Goal: Information Seeking & Learning: Learn about a topic

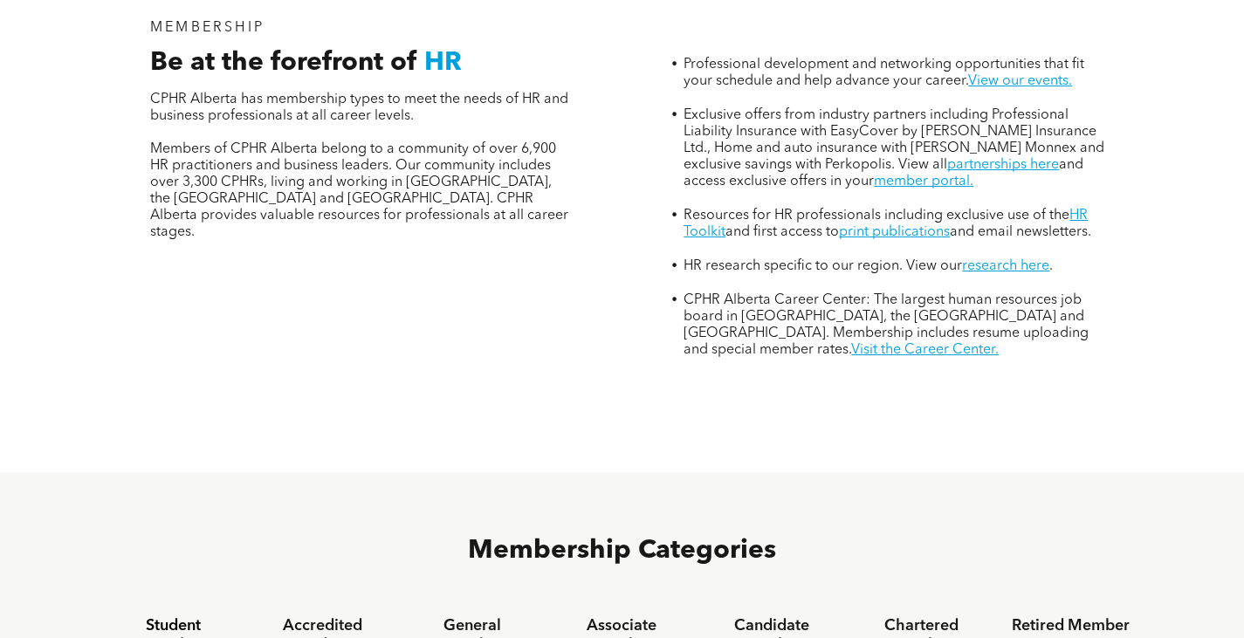
scroll to position [106, 0]
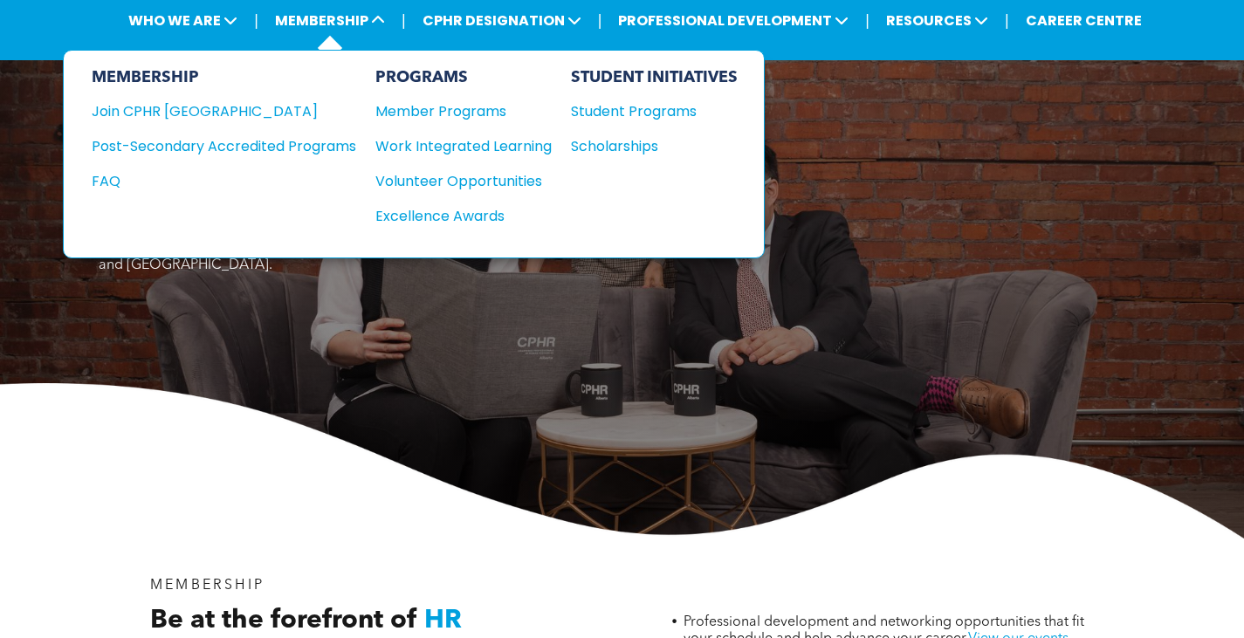
click at [267, 134] on div "MEMBERSHIP Join CPHR [GEOGRAPHIC_DATA] Post-Secondary Accredited Programs FAQ" at bounding box center [224, 154] width 264 height 172
click at [273, 146] on div "Post-Secondary Accredited Programs" at bounding box center [211, 146] width 238 height 22
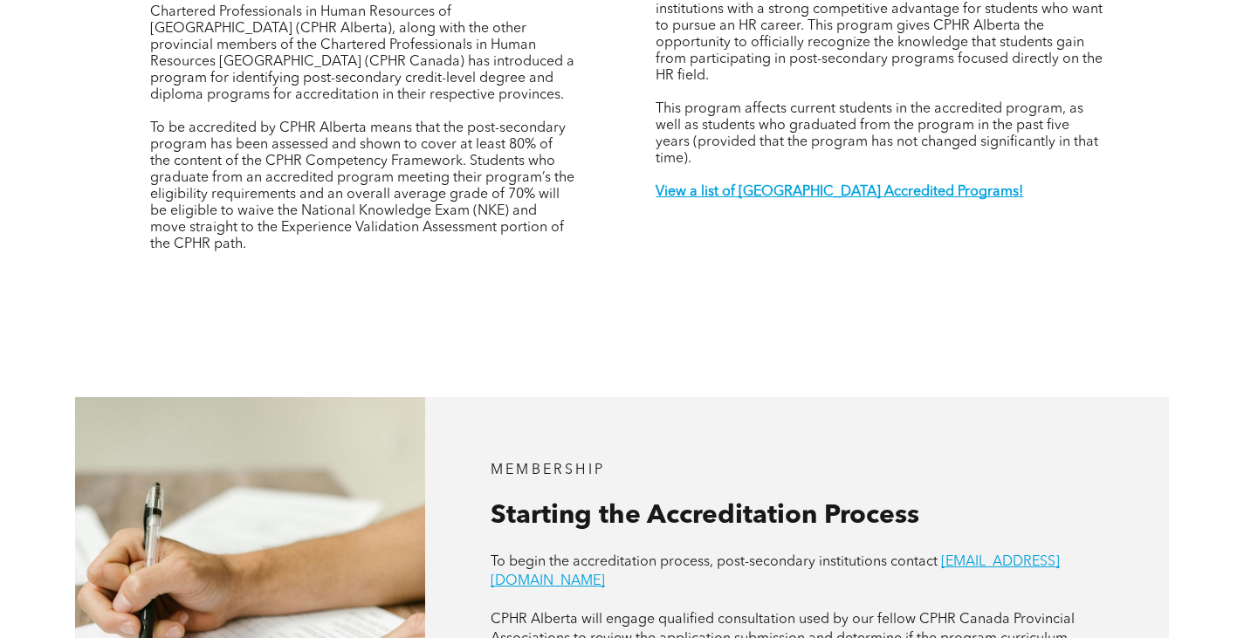
scroll to position [701, 0]
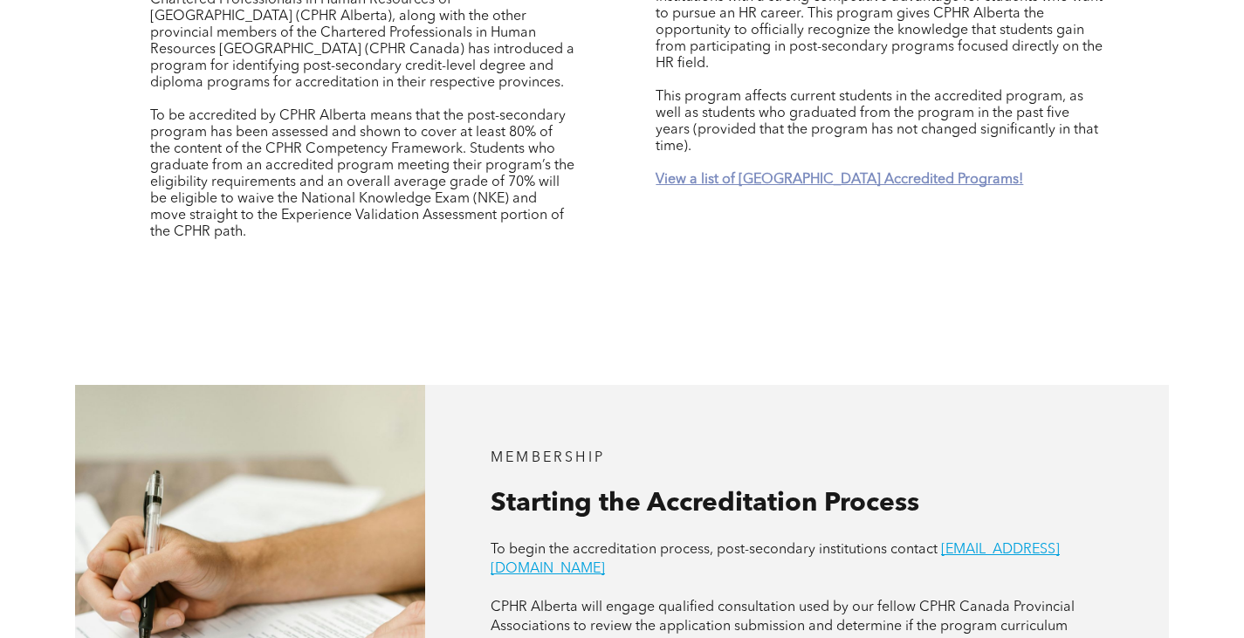
click at [840, 173] on strong "View a list of [GEOGRAPHIC_DATA] Accredited Programs!" at bounding box center [838, 180] width 367 height 14
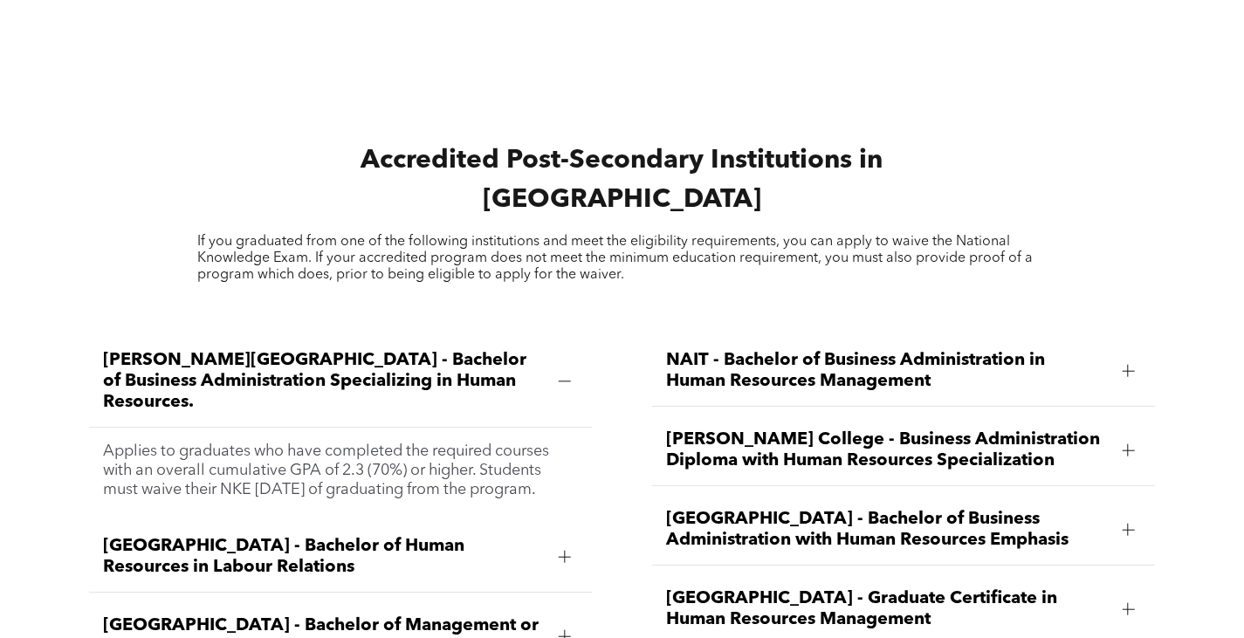
scroll to position [2266, 0]
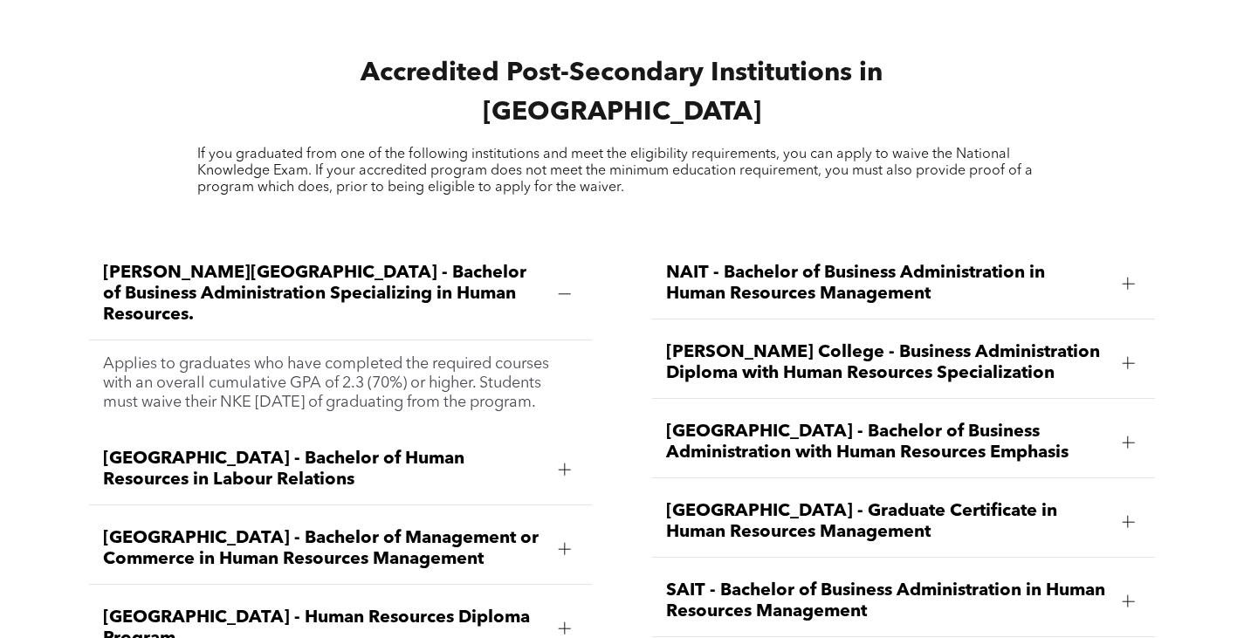
click at [1128, 278] on div at bounding box center [1127, 284] width 12 height 12
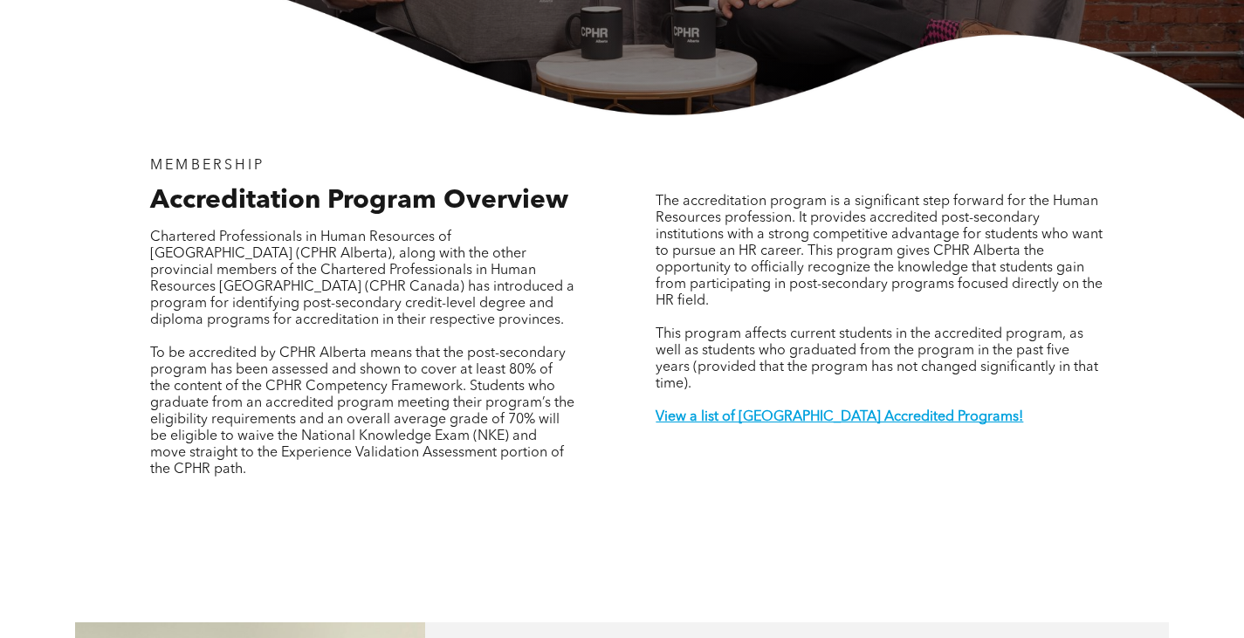
scroll to position [0, 0]
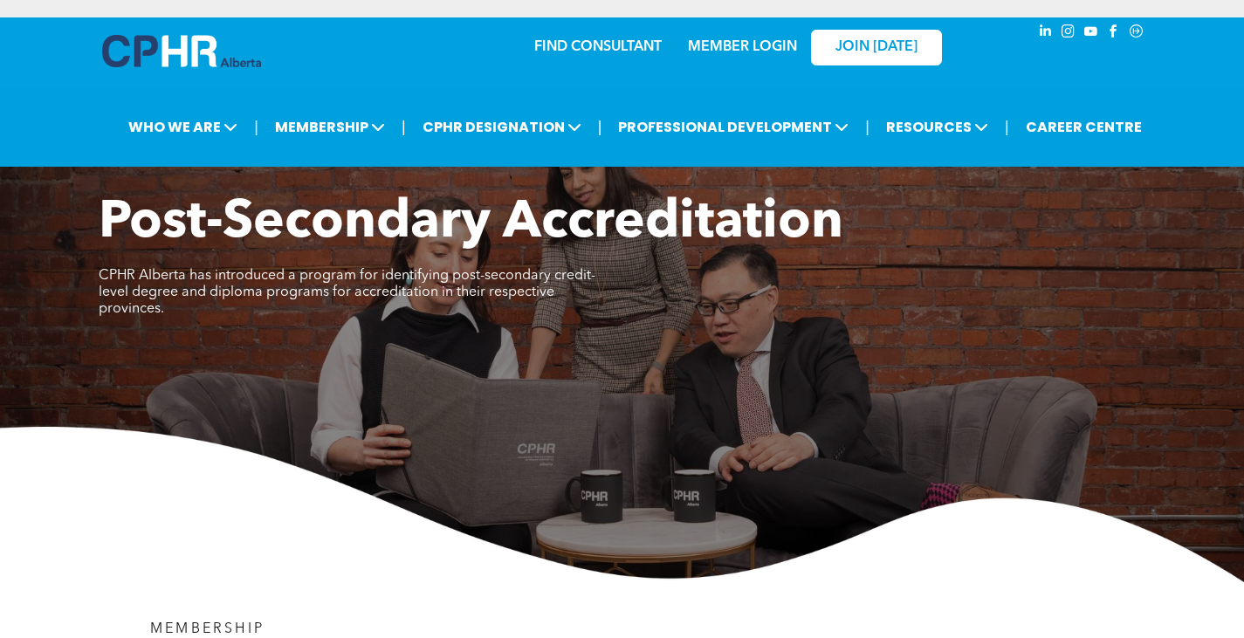
click at [766, 46] on link "MEMBER LOGIN" at bounding box center [742, 47] width 109 height 14
